Goal: Task Accomplishment & Management: Use online tool/utility

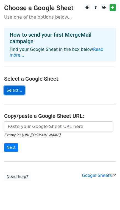
click at [13, 86] on link "Select..." at bounding box center [14, 90] width 21 height 8
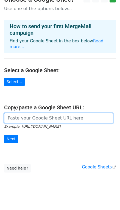
click at [42, 113] on input "url" at bounding box center [58, 118] width 109 height 10
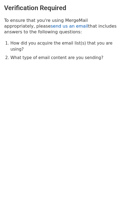
click at [51, 27] on link "send us an email" at bounding box center [69, 26] width 37 height 5
click at [51, 24] on link "send us an email" at bounding box center [69, 26] width 37 height 5
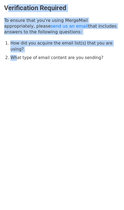
drag, startPoint x: 16, startPoint y: 68, endPoint x: 8, endPoint y: -9, distance: 76.6
click at [8, 0] on html "Verification Required To ensure that you're using MergeMail appropriately, plea…" at bounding box center [62, 105] width 124 height 210
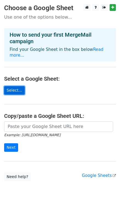
click at [13, 86] on link "Select..." at bounding box center [14, 90] width 21 height 8
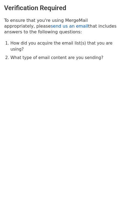
click at [51, 26] on link "send us an email" at bounding box center [69, 26] width 37 height 5
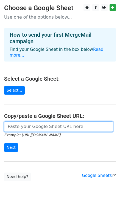
click at [19, 124] on input "url" at bounding box center [58, 126] width 109 height 10
paste input "[URL][DOMAIN_NAME]"
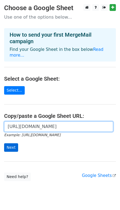
type input "[URL][DOMAIN_NAME]"
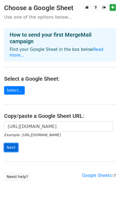
scroll to position [0, 0]
click at [13, 143] on input "Next" at bounding box center [11, 147] width 14 height 8
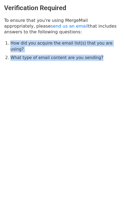
drag, startPoint x: 11, startPoint y: 43, endPoint x: 94, endPoint y: 53, distance: 83.8
click at [94, 53] on ol "How did you acquire the email list(s) that you are using? What type of email co…" at bounding box center [64, 50] width 109 height 21
copy ol "How did you acquire the email list(s) that you are using? What type of email co…"
click at [51, 27] on link "send us an email" at bounding box center [69, 26] width 37 height 5
click at [8, 87] on html "Verification Required To ensure that you're using MergeMail appropriately, plea…" at bounding box center [62, 105] width 124 height 210
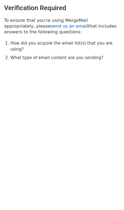
click at [51, 25] on link "send us an email" at bounding box center [69, 26] width 37 height 5
click at [51, 27] on link "send us an email" at bounding box center [69, 26] width 37 height 5
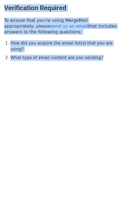
drag, startPoint x: 4, startPoint y: 7, endPoint x: 97, endPoint y: 59, distance: 106.4
click at [97, 59] on div "Verification Required To ensure that you're using MergeMail appropriately, plea…" at bounding box center [62, 32] width 124 height 65
copy div "Verification Required To ensure that you're using MergeMail appropriately, plea…"
click at [65, 103] on html "Verification Required To ensure that you're using MergeMail appropriately, plea…" at bounding box center [62, 105] width 124 height 210
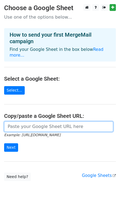
click at [15, 123] on input "url" at bounding box center [58, 126] width 109 height 10
type input "https://docs.google.com/spreadsheets/d/1hzP-UwEjEoIYl8IoSOn5iewT4ouj7q1YLkiHlLA…"
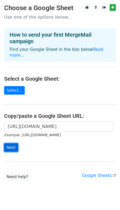
click at [7, 143] on input "Next" at bounding box center [11, 147] width 14 height 8
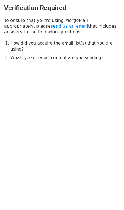
click at [80, 8] on h3 "Verification Required" at bounding box center [61, 8] width 115 height 8
click at [103, 6] on h3 "Verification Required" at bounding box center [61, 8] width 115 height 8
click at [32, 176] on html "Verification Required To ensure that you're using MergeMail appropriately, plea…" at bounding box center [62, 105] width 124 height 210
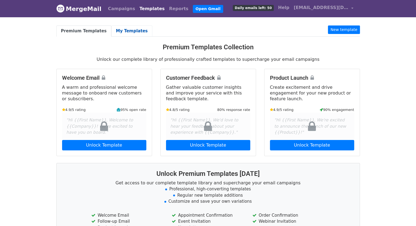
click at [119, 34] on link "My Templates" at bounding box center [131, 30] width 41 height 11
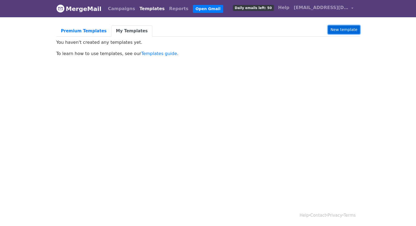
click at [340, 30] on link "New template" at bounding box center [344, 29] width 32 height 8
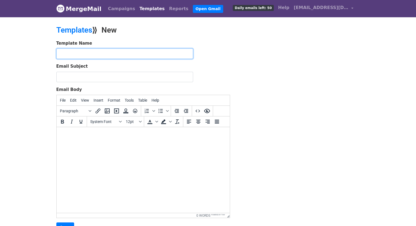
click at [106, 54] on input "text" at bounding box center [124, 53] width 137 height 10
type input "Demo"
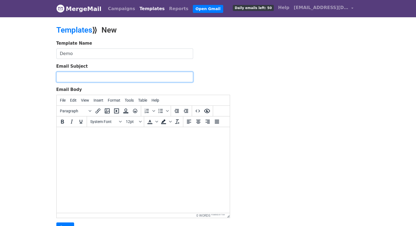
click at [86, 72] on input "Email Subject" at bounding box center [124, 77] width 137 height 10
paste input "Invitation to Participate in Campus Placement Drive at [Your College Name]"
drag, startPoint x: 150, startPoint y: 77, endPoint x: 191, endPoint y: 79, distance: 40.8
click at [191, 79] on input "Invitation to Participate in Campus Placement Drive at [Your College Name]" at bounding box center [124, 77] width 137 height 10
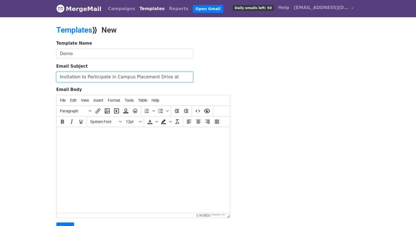
scroll to position [0, 0]
type input "Invitation to Participate in Campus Placement Drive at SRCC"
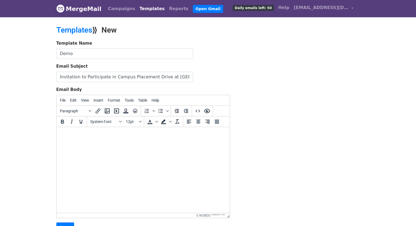
click at [92, 142] on html at bounding box center [142, 134] width 173 height 15
paste body
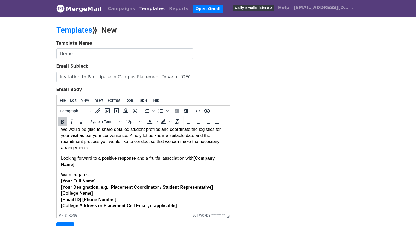
scroll to position [50, 0]
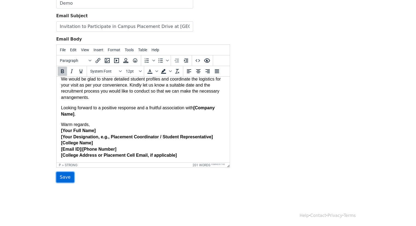
click at [63, 175] on input "Save" at bounding box center [65, 177] width 18 height 10
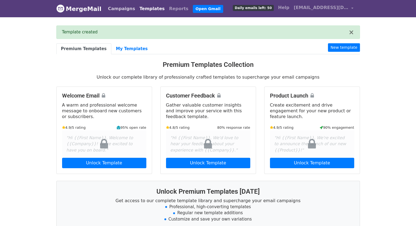
click at [115, 7] on link "Campaigns" at bounding box center [121, 8] width 31 height 11
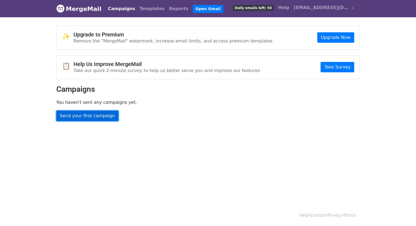
click at [85, 119] on link "Send your first campaign" at bounding box center [87, 115] width 62 height 10
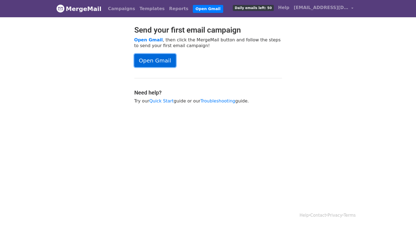
click at [155, 54] on link "Open Gmail" at bounding box center [155, 60] width 42 height 13
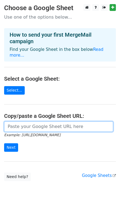
click at [22, 125] on input "url" at bounding box center [58, 126] width 109 height 10
type input "https://docs.google.com/spreadsheets/d/1hzP-UwEjEoIYl8IoSOn5iewT4ouj7q1YLkiHlLA…"
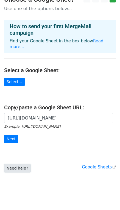
click at [14, 164] on link "Need help?" at bounding box center [17, 168] width 27 height 8
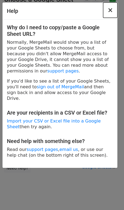
click at [109, 10] on span "×" at bounding box center [109, 10] width 5 height 8
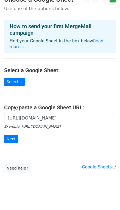
scroll to position [0, 0]
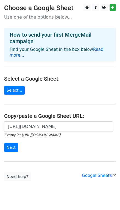
click at [91, 47] on link "Read more..." at bounding box center [57, 52] width 94 height 11
click at [10, 143] on input "Next" at bounding box center [11, 147] width 14 height 8
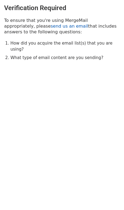
click at [51, 26] on link "send us an email" at bounding box center [69, 26] width 37 height 5
